Goal: Task Accomplishment & Management: Complete application form

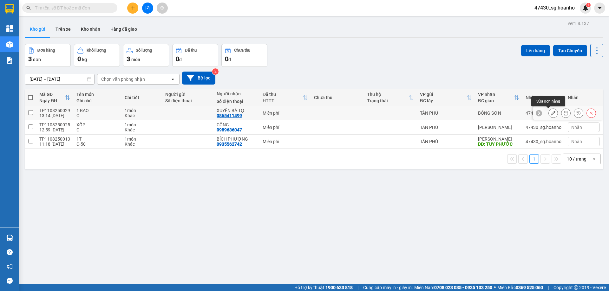
click at [549, 113] on button at bounding box center [553, 113] width 9 height 11
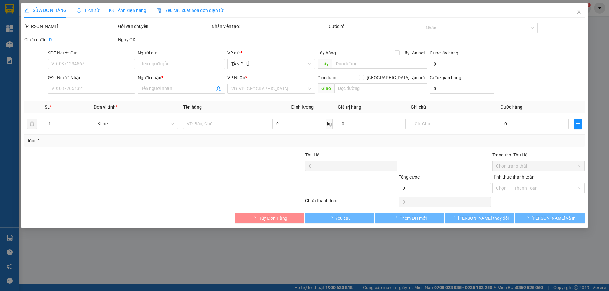
type input "0865411499"
type input "XUYÊN BÀ TỘ"
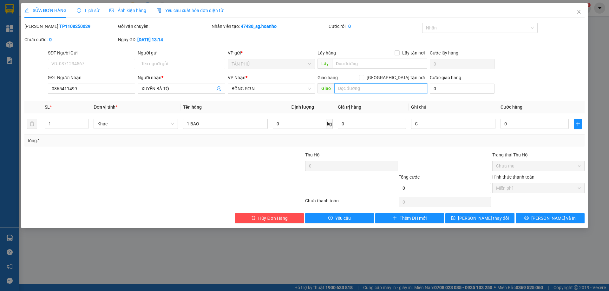
click at [344, 88] on input "text" at bounding box center [380, 88] width 93 height 10
type input "BÀ TỘ"
click at [546, 218] on span "[PERSON_NAME] và In" at bounding box center [553, 218] width 44 height 7
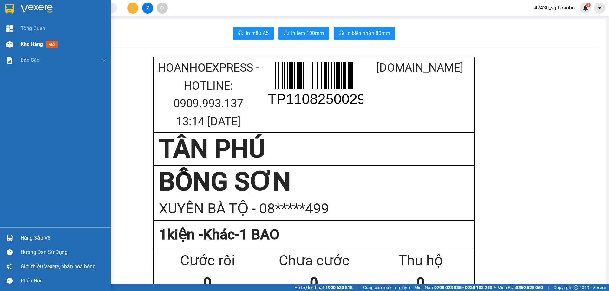
click at [35, 45] on span "Kho hàng" at bounding box center [32, 44] width 22 height 6
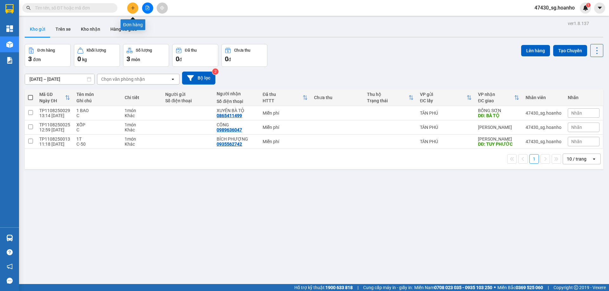
click at [131, 9] on icon "plus" at bounding box center [133, 8] width 4 height 4
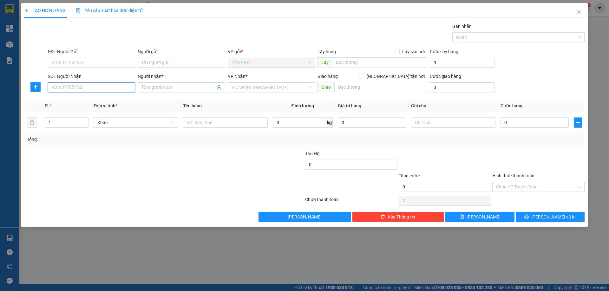
click at [88, 88] on input "SĐT Người Nhận" at bounding box center [91, 87] width 87 height 10
click at [153, 88] on input "Người nhận *" at bounding box center [177, 87] width 73 height 7
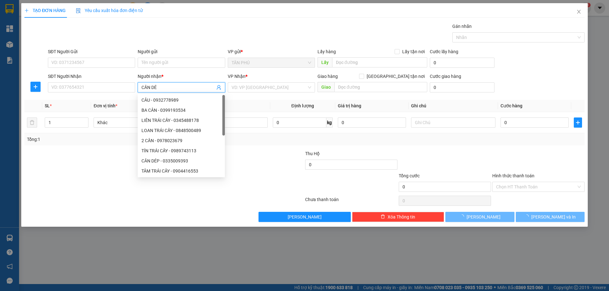
type input "CÂN DÉP"
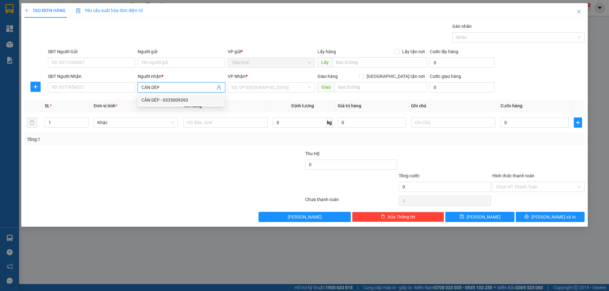
click at [198, 102] on div "CÂN DÉP - 0335009393" at bounding box center [181, 100] width 80 height 7
type input "0335009393"
type input "CÂN DÉP"
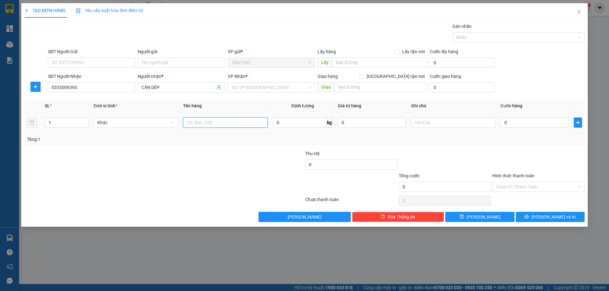
click at [224, 120] on input "text" at bounding box center [225, 123] width 84 height 10
type input "1 BAO"
click at [263, 89] on input "search" at bounding box center [268, 88] width 75 height 10
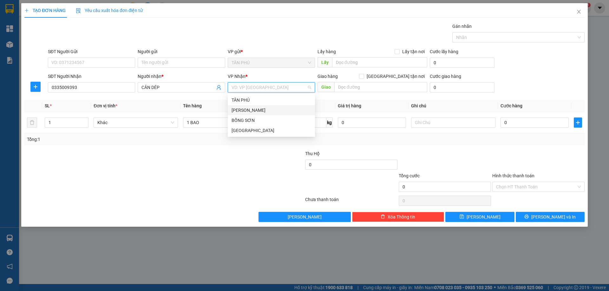
click at [260, 106] on div "[PERSON_NAME]" at bounding box center [271, 110] width 87 height 10
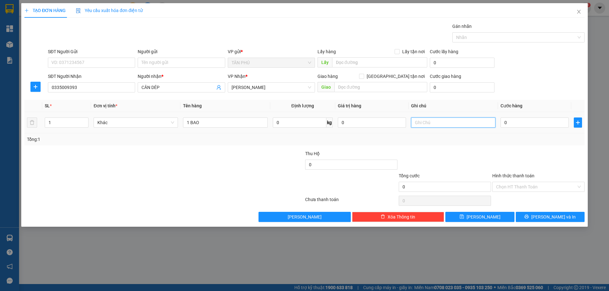
click at [424, 122] on input "text" at bounding box center [453, 123] width 84 height 10
type input "C"
click at [513, 188] on input "Hình thức thanh toán" at bounding box center [536, 187] width 80 height 10
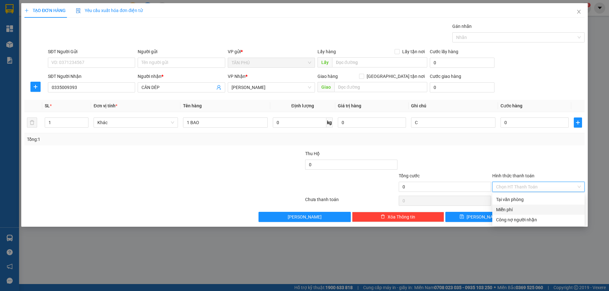
click at [513, 206] on div "Miễn phí" at bounding box center [538, 210] width 92 height 10
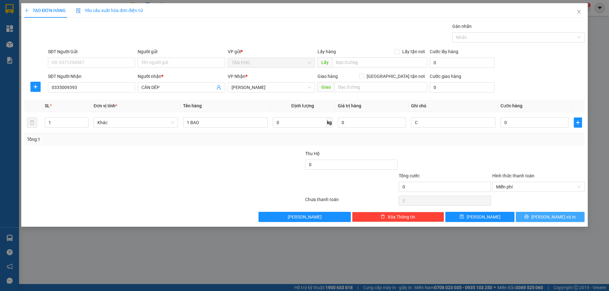
click at [531, 217] on button "[PERSON_NAME] và In" at bounding box center [550, 217] width 69 height 10
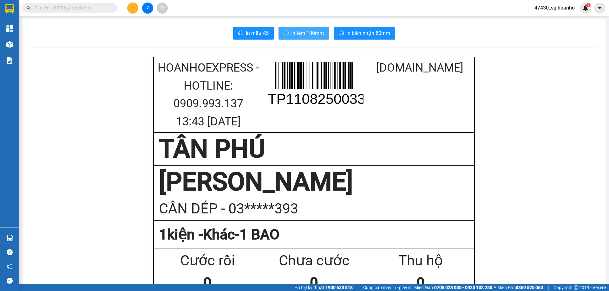
click at [307, 31] on span "In tem 100mm" at bounding box center [307, 33] width 33 height 8
click at [132, 9] on icon "plus" at bounding box center [133, 8] width 4 height 4
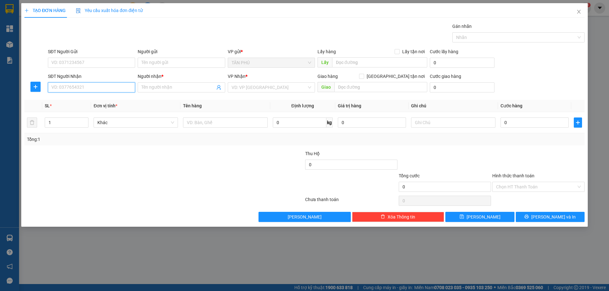
click at [70, 87] on input "SĐT Người Nhận" at bounding box center [91, 87] width 87 height 10
click at [86, 113] on div "0905386268 - LINH LÂM SẢN" at bounding box center [92, 110] width 80 height 7
type input "0905386268"
type input "LINH LÂM SẢN"
type input "0905386268"
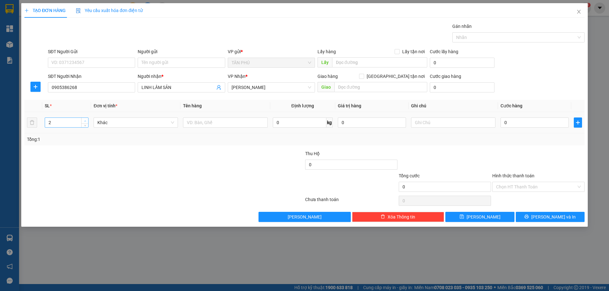
click at [86, 120] on icon "up" at bounding box center [85, 121] width 2 height 2
type input "4"
click at [86, 120] on icon "up" at bounding box center [85, 121] width 2 height 2
click at [202, 127] on input "text" at bounding box center [225, 123] width 84 height 10
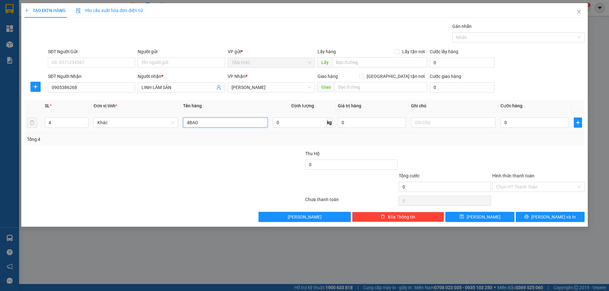
type input "4BAO"
click at [421, 117] on div at bounding box center [453, 122] width 84 height 13
click at [424, 126] on input "text" at bounding box center [453, 123] width 84 height 10
type input "C"
click at [505, 186] on input "Hình thức thanh toán" at bounding box center [536, 187] width 80 height 10
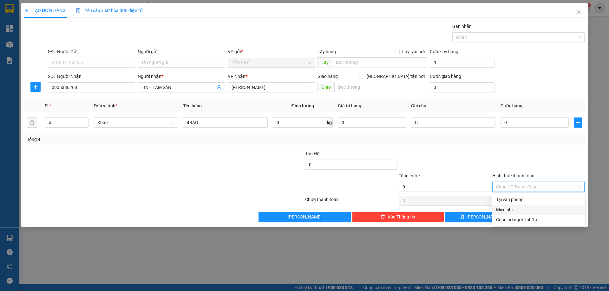
click at [510, 207] on div "Miễn phí" at bounding box center [538, 209] width 85 height 7
click at [529, 218] on icon "printer" at bounding box center [526, 217] width 4 height 4
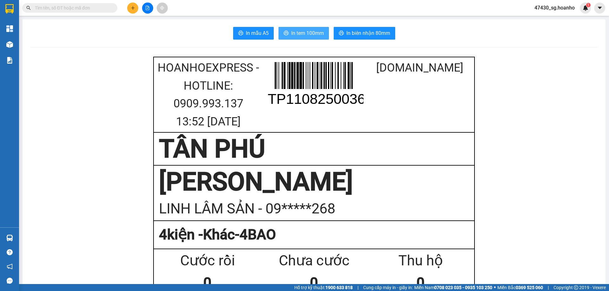
click at [302, 32] on span "In tem 100mm" at bounding box center [307, 33] width 33 height 8
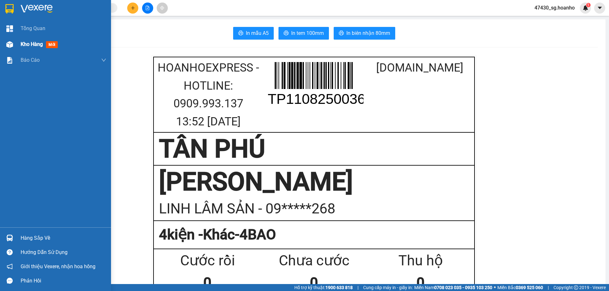
click at [30, 46] on span "Kho hàng" at bounding box center [32, 44] width 22 height 6
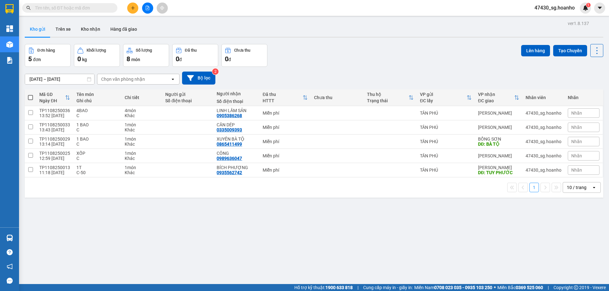
click at [202, 86] on div "[DATE] – [DATE] Press the down arrow key to interact with the calendar and sele…" at bounding box center [314, 78] width 578 height 23
click at [209, 80] on button "Bộ lọc" at bounding box center [198, 78] width 33 height 13
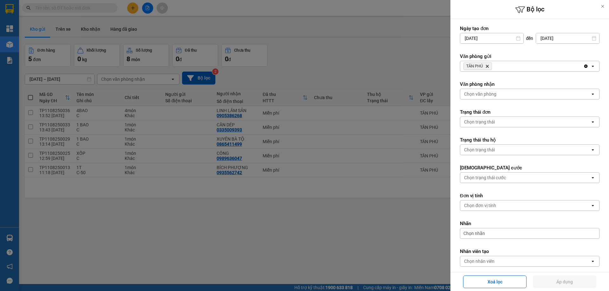
click at [487, 66] on icon "TÂN PHÚ, close by backspace" at bounding box center [487, 66] width 3 height 3
click at [487, 66] on div "Chọn văn phòng" at bounding box center [480, 66] width 32 height 6
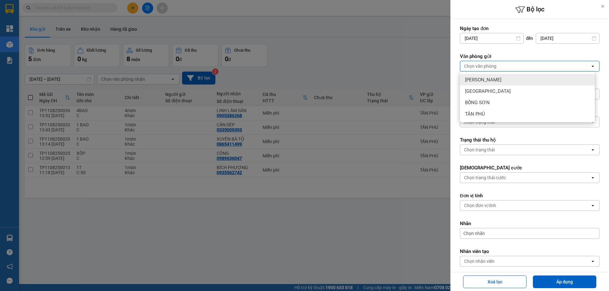
click at [482, 80] on span "[PERSON_NAME]" at bounding box center [483, 80] width 36 height 6
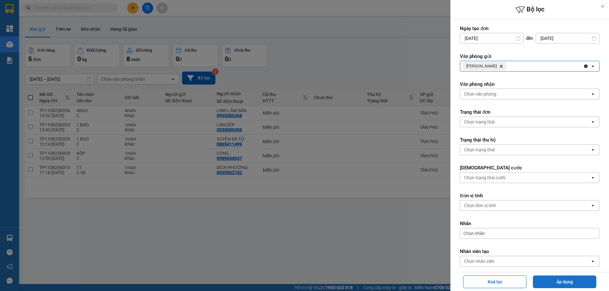
click at [557, 285] on button "Áp dụng" at bounding box center [564, 282] width 63 height 13
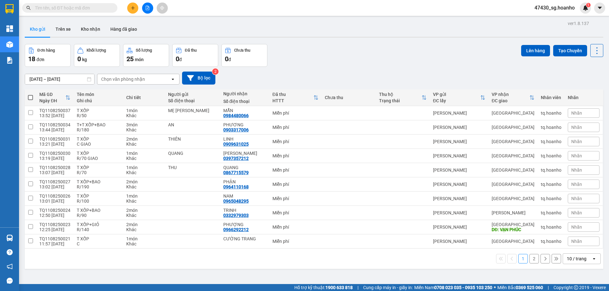
click at [530, 260] on button "2" at bounding box center [534, 259] width 10 height 10
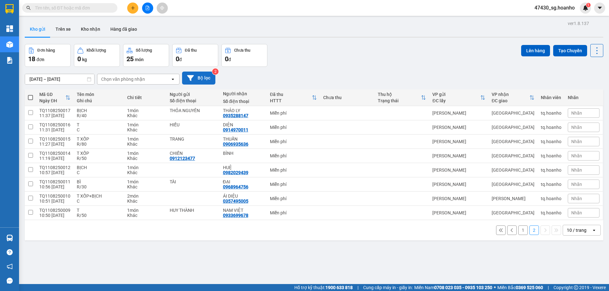
click at [197, 82] on button "Bộ lọc" at bounding box center [198, 78] width 33 height 13
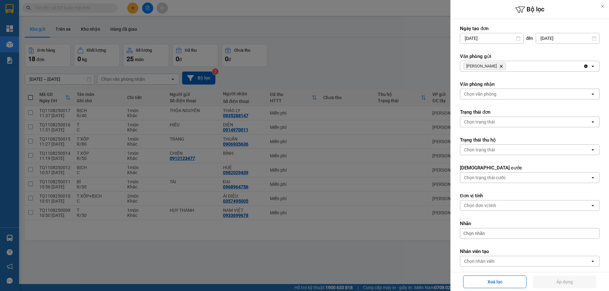
click at [492, 67] on span "TAM QUAN Delete" at bounding box center [484, 66] width 42 height 8
click at [500, 66] on icon "TAM QUAN, close by backspace" at bounding box center [501, 66] width 3 height 3
click at [492, 66] on div "Chọn văn phòng" at bounding box center [480, 66] width 32 height 6
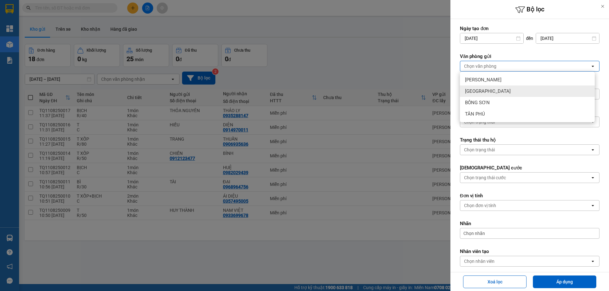
drag, startPoint x: 496, startPoint y: 90, endPoint x: 528, endPoint y: 165, distance: 81.5
click at [496, 91] on div "[GEOGRAPHIC_DATA]" at bounding box center [527, 91] width 135 height 11
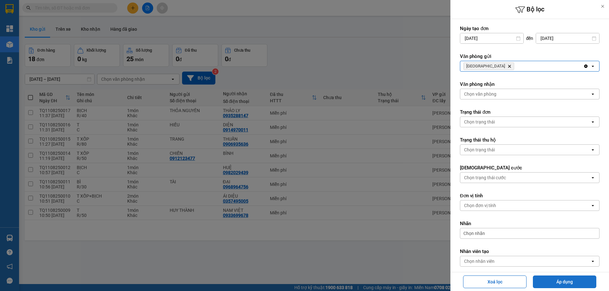
click at [549, 284] on button "Áp dụng" at bounding box center [564, 282] width 63 height 13
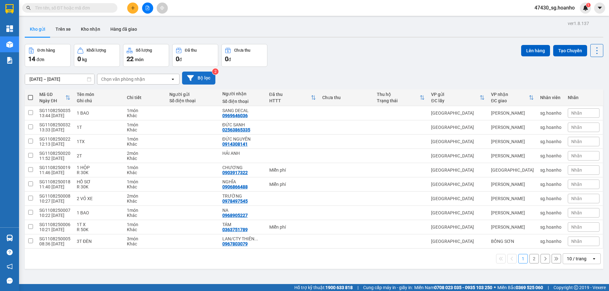
click at [205, 83] on button "Bộ lọc" at bounding box center [198, 78] width 33 height 13
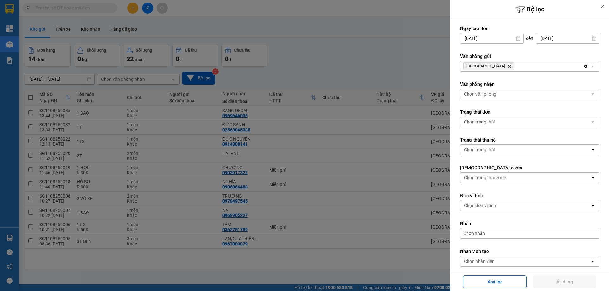
click at [507, 66] on icon "Delete" at bounding box center [509, 66] width 4 height 4
click at [488, 66] on div "Chọn văn phòng" at bounding box center [480, 66] width 32 height 6
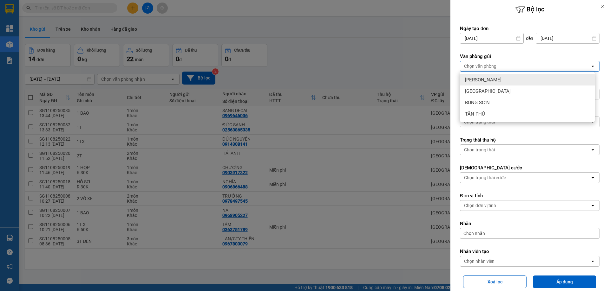
click at [492, 81] on div "[PERSON_NAME]" at bounding box center [527, 79] width 135 height 11
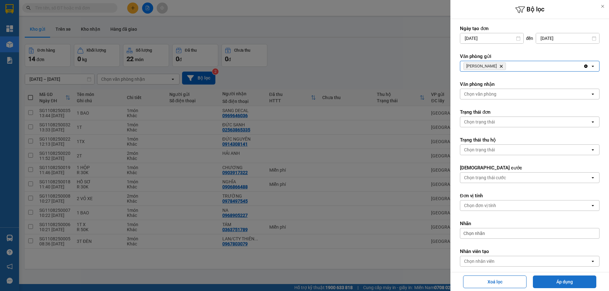
click at [559, 283] on button "Áp dụng" at bounding box center [564, 282] width 63 height 13
